Goal: Task Accomplishment & Management: Use online tool/utility

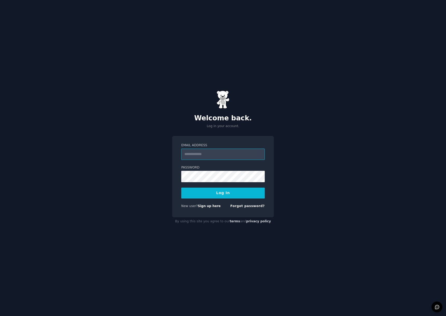
click at [210, 156] on input "Email Address" at bounding box center [222, 154] width 83 height 11
type input "**********"
click at [221, 190] on button "Log In" at bounding box center [222, 193] width 83 height 11
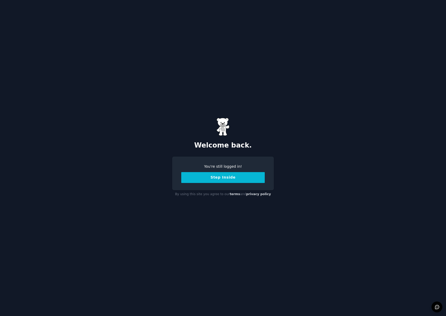
click at [237, 177] on button "Step Inside" at bounding box center [222, 177] width 83 height 11
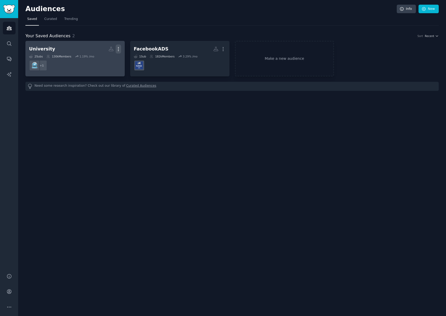
click at [117, 48] on icon "button" at bounding box center [118, 48] width 5 height 5
click at [96, 60] on icon at bounding box center [93, 59] width 5 height 5
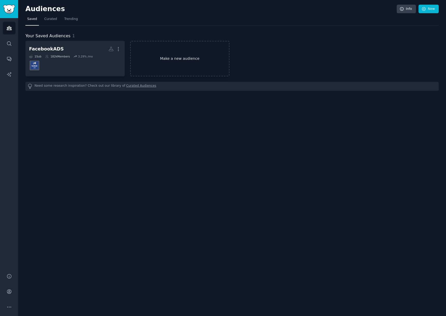
click at [163, 55] on link "Make a new audience" at bounding box center [179, 59] width 99 height 36
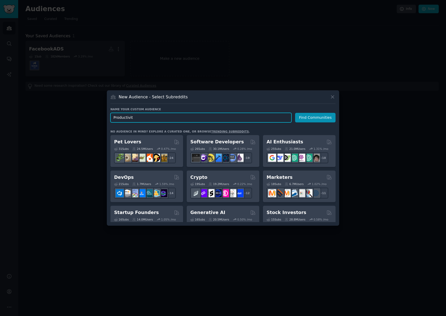
type input "Productivit"
click at [332, 119] on button "Find Communities" at bounding box center [315, 118] width 40 height 10
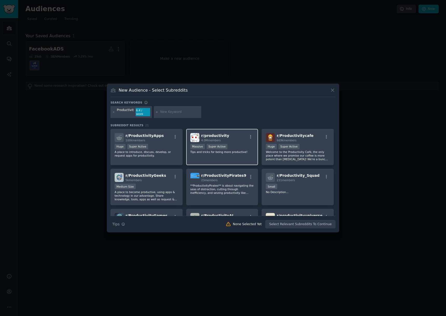
click at [226, 147] on div ">= 95th percentile for submissions / day Massive Super Active" at bounding box center [222, 147] width 64 height 6
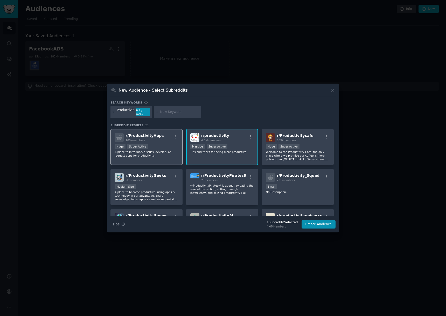
click at [164, 154] on p "A place to introduce, discuss, develop, or request apps for productivity." at bounding box center [147, 153] width 64 height 7
click at [157, 141] on div "r/ ProductivityApps 100k members Huge Super Active A place to introduce, discus…" at bounding box center [146, 147] width 72 height 37
click at [157, 146] on div "Huge Super Active" at bounding box center [147, 147] width 64 height 6
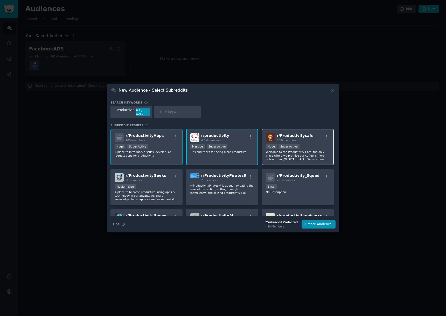
click at [313, 144] on div ">= 95th percentile for submissions / day Huge Super Active" at bounding box center [298, 147] width 64 height 6
click at [150, 187] on div "1000 - 10,000 members Medium Size" at bounding box center [147, 187] width 64 height 6
click at [178, 112] on input "text" at bounding box center [179, 112] width 39 height 5
type input "book"
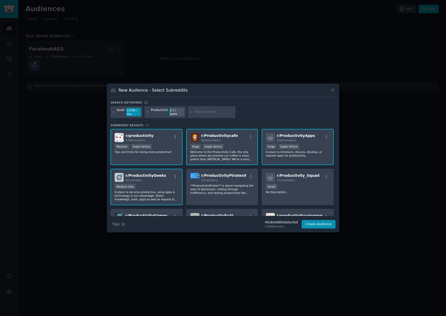
click at [133, 115] on div "11566 / day" at bounding box center [133, 112] width 15 height 8
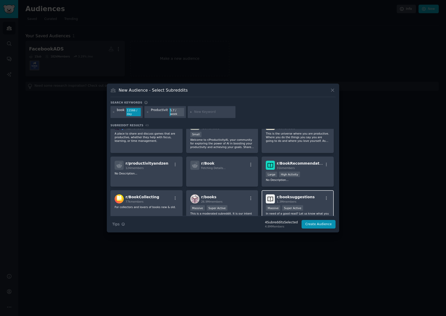
scroll to position [106, 0]
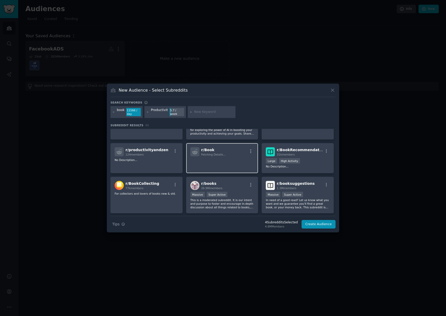
click at [227, 165] on p at bounding box center [222, 163] width 64 height 11
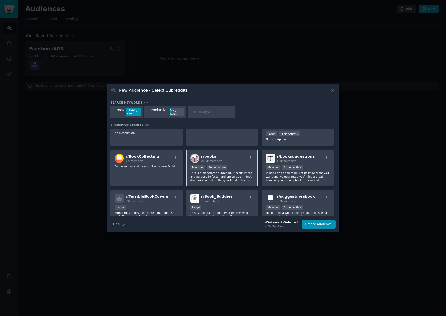
scroll to position [132, 0]
click at [227, 158] on div "r/ books 26.9M members" at bounding box center [222, 159] width 64 height 9
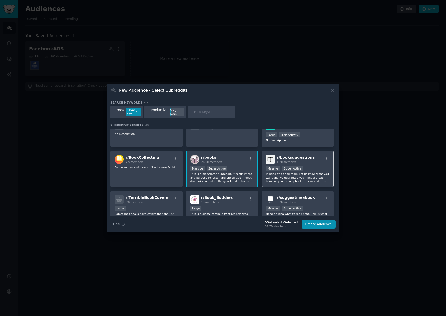
click at [293, 160] on h2 "r/ booksuggestions 1.3M members" at bounding box center [296, 159] width 38 height 9
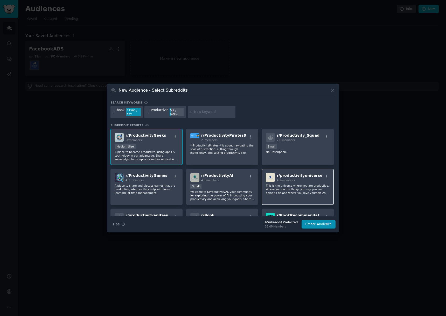
scroll to position [52, 0]
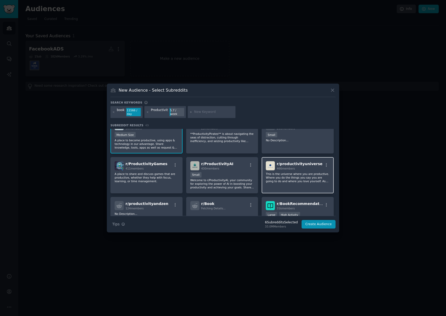
click at [300, 168] on div "466 members" at bounding box center [300, 169] width 46 height 4
click at [220, 166] on span "r/ ProductivityAI" at bounding box center [217, 164] width 32 height 4
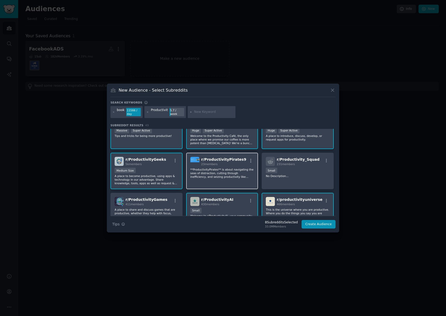
scroll to position [63, 0]
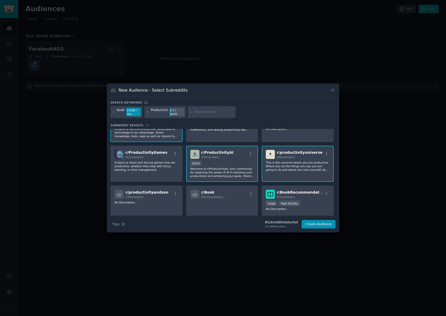
click at [218, 178] on p "Welcome to r/ProductivityAI, your community for exploring the power of AI in bo…" at bounding box center [222, 172] width 64 height 11
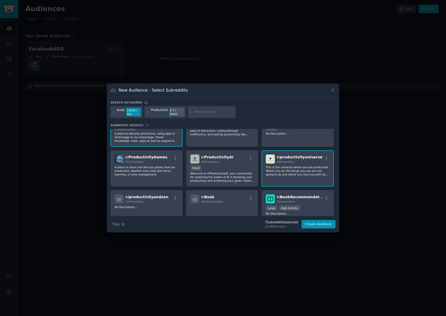
scroll to position [0, 0]
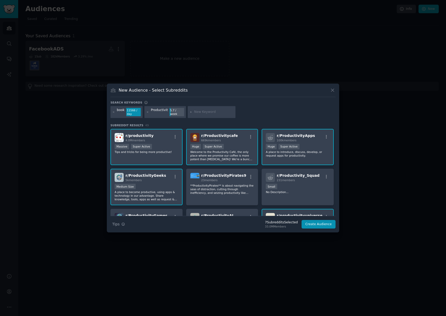
click at [215, 108] on div at bounding box center [212, 112] width 48 height 12
click at [214, 109] on div at bounding box center [212, 112] width 48 height 12
click at [210, 113] on input "text" at bounding box center [213, 112] width 39 height 5
type input "livros"
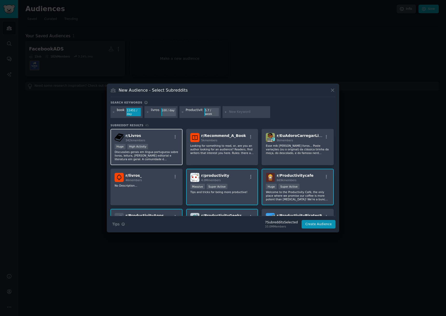
click at [156, 149] on div "Huge High Activity" at bounding box center [147, 147] width 64 height 6
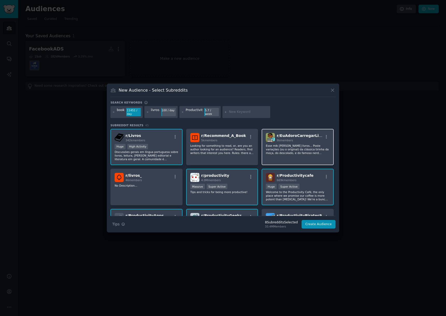
click at [282, 148] on p "Esse mlk [PERSON_NAME] livros... Poste variações (ou o original) da clássica ti…" at bounding box center [298, 149] width 64 height 11
click at [230, 111] on input "text" at bounding box center [248, 112] width 39 height 5
type input "produtividade"
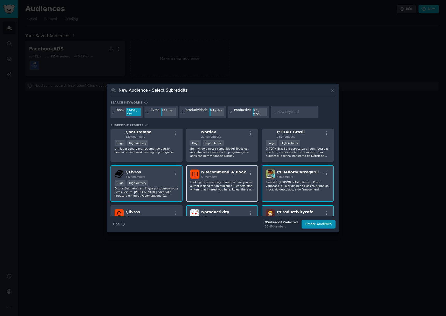
scroll to position [44, 0]
click at [282, 158] on div "r/ TDAH_Brasil 23k members Large High Activity O TDAH Brasil é o espaço para re…" at bounding box center [297, 143] width 72 height 37
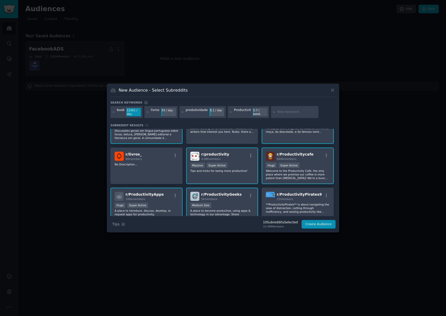
scroll to position [104, 0]
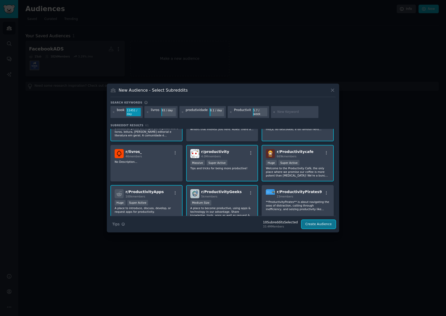
click at [310, 221] on button "Create Audience" at bounding box center [318, 224] width 34 height 9
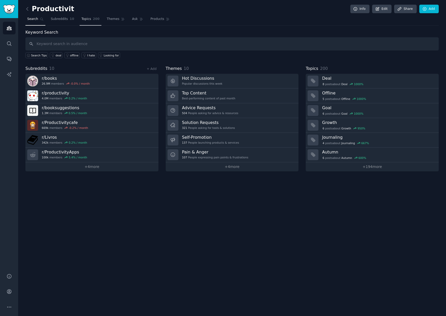
click at [88, 20] on span "Topics" at bounding box center [86, 19] width 10 height 5
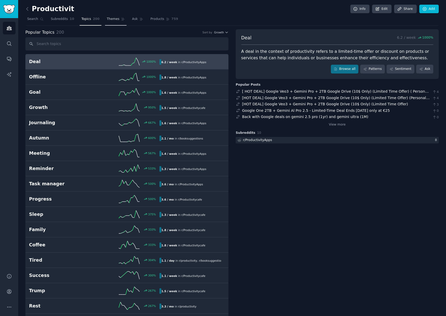
click at [111, 18] on span "Themes" at bounding box center [113, 19] width 13 height 5
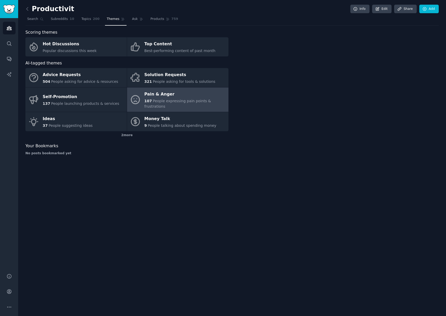
click at [203, 100] on span "People expressing pain points & frustrations" at bounding box center [177, 104] width 67 height 10
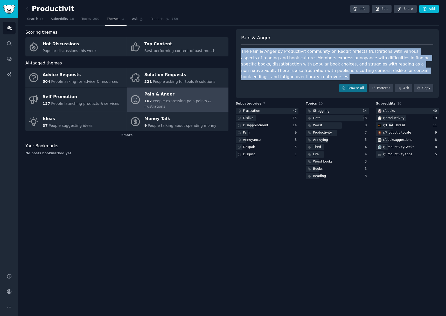
drag, startPoint x: 240, startPoint y: 49, endPoint x: 283, endPoint y: 75, distance: 50.5
click at [283, 75] on div "Pain & Anger The Pain & Anger by Productivit community on Reddit reflects frust…" at bounding box center [337, 63] width 203 height 69
copy div "The Pain & Anger by Productivit community on Reddit reflects frustrations with …"
click at [380, 90] on link "Patterns" at bounding box center [381, 88] width 24 height 9
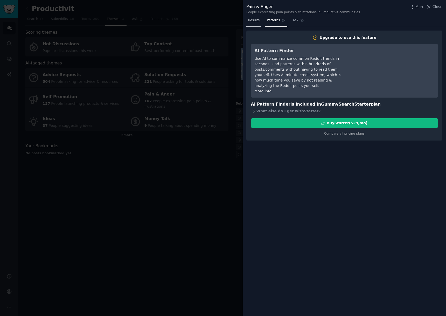
click at [255, 20] on span "Results" at bounding box center [253, 20] width 11 height 5
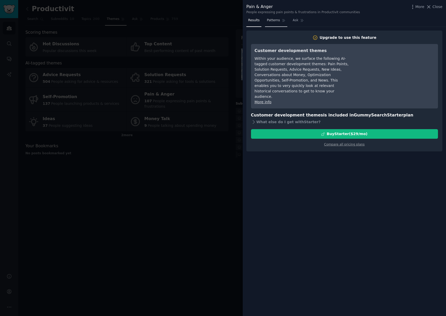
click at [273, 22] on span "Patterns" at bounding box center [273, 20] width 13 height 5
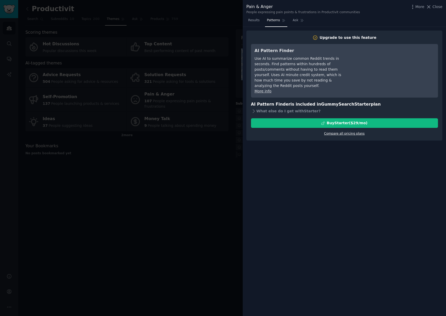
click at [338, 132] on link "Compare all pricing plans" at bounding box center [344, 134] width 40 height 4
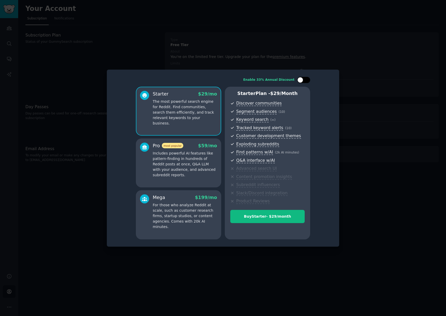
click at [307, 82] on div at bounding box center [303, 80] width 13 height 6
click at [307, 82] on div at bounding box center [307, 80] width 6 height 6
click at [307, 81] on div at bounding box center [303, 80] width 13 height 6
checkbox input "true"
click at [309, 54] on div at bounding box center [223, 158] width 446 height 316
